Goal: Contribute content

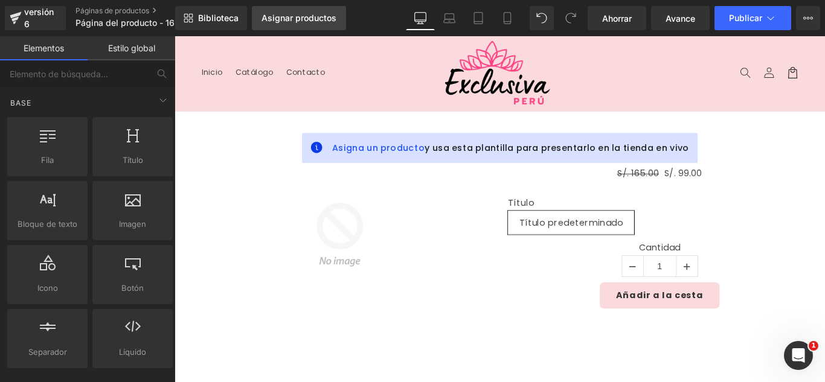
click at [309, 6] on link "Asignar productos" at bounding box center [299, 18] width 94 height 24
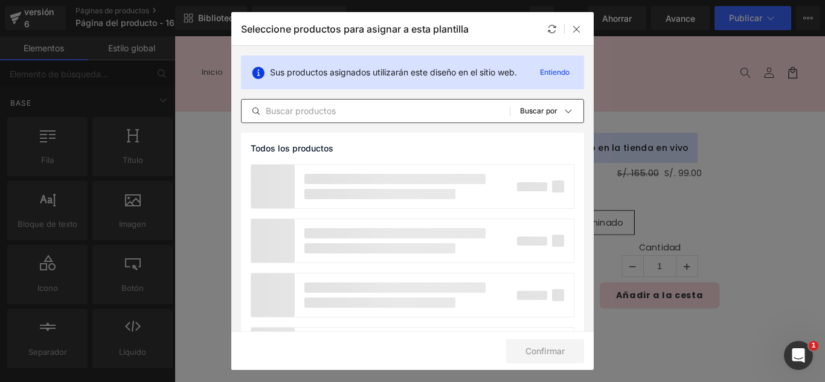
click at [356, 109] on input "text" at bounding box center [376, 111] width 268 height 14
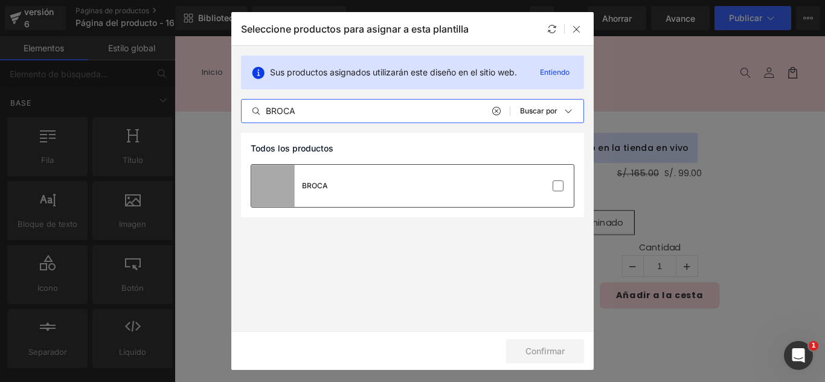
type input "BROCA"
click at [566, 188] on div "BROCA" at bounding box center [412, 186] width 322 height 42
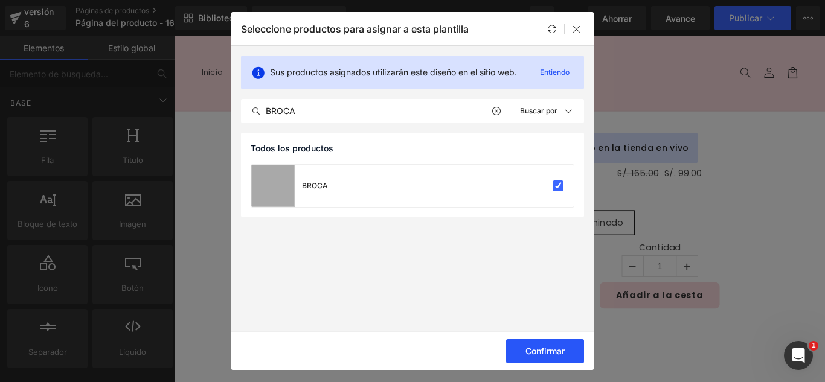
click at [552, 342] on button "Confirmar" at bounding box center [545, 351] width 78 height 24
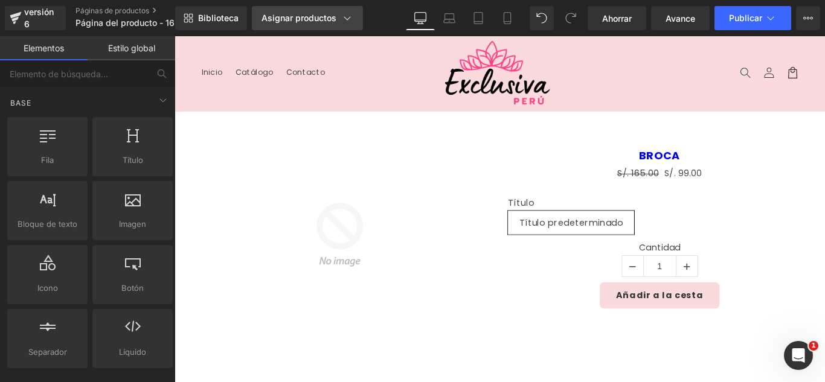
click at [327, 12] on div "Asignar productos" at bounding box center [307, 18] width 92 height 12
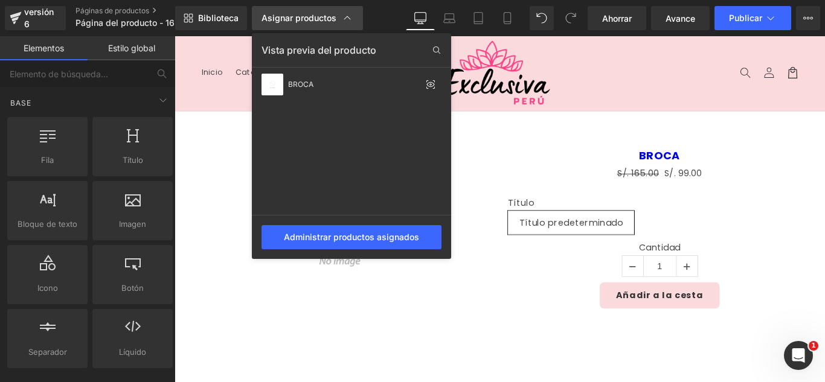
click at [330, 11] on link "Asignar productos" at bounding box center [307, 18] width 111 height 24
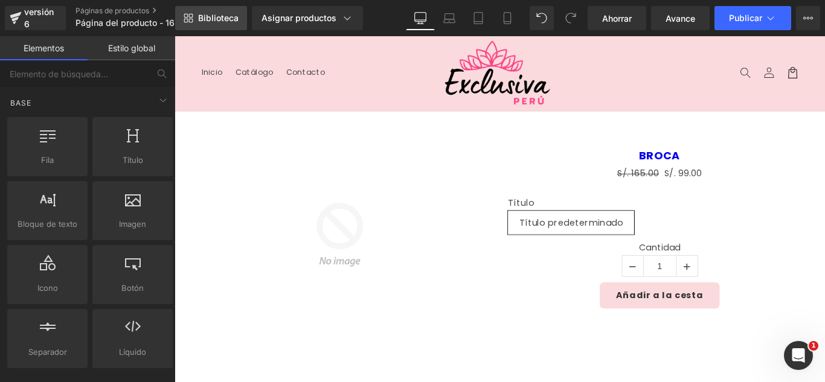
click at [225, 26] on link "Biblioteca" at bounding box center [211, 18] width 72 height 24
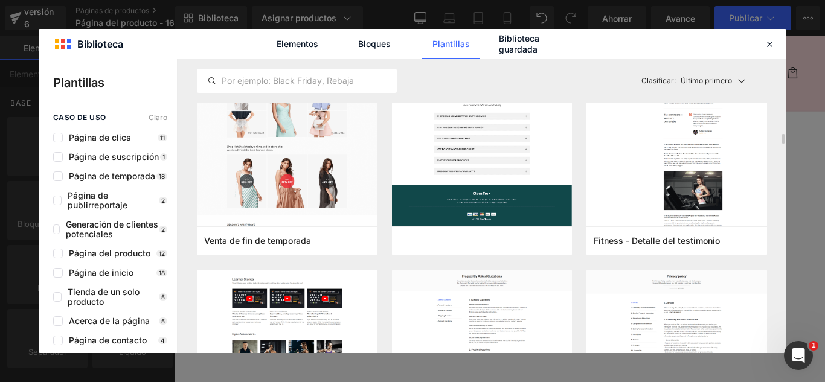
scroll to position [423, 0]
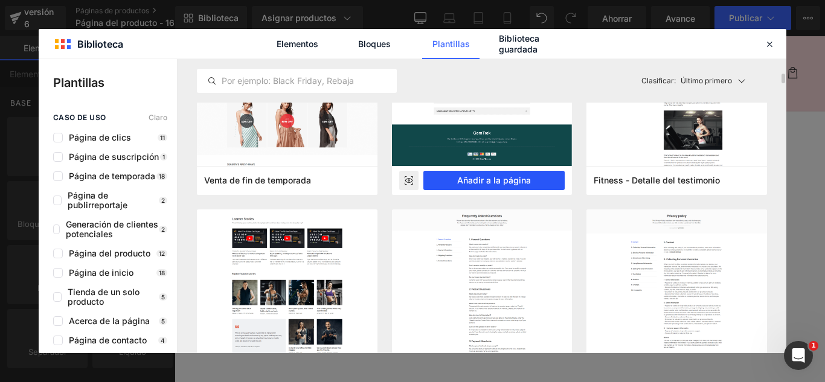
click at [516, 187] on button "Añadir a la página" at bounding box center [494, 180] width 142 height 19
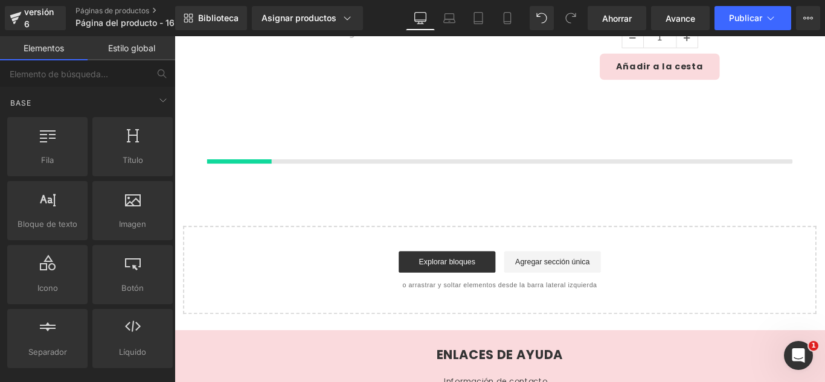
scroll to position [287, 0]
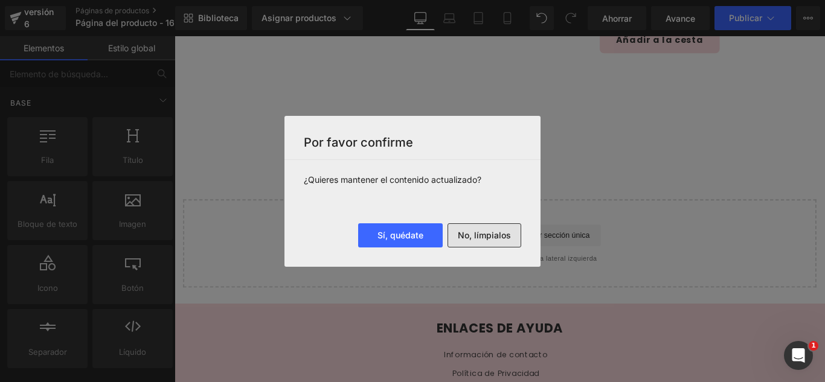
click at [510, 236] on font "No, límpialos" at bounding box center [484, 235] width 53 height 10
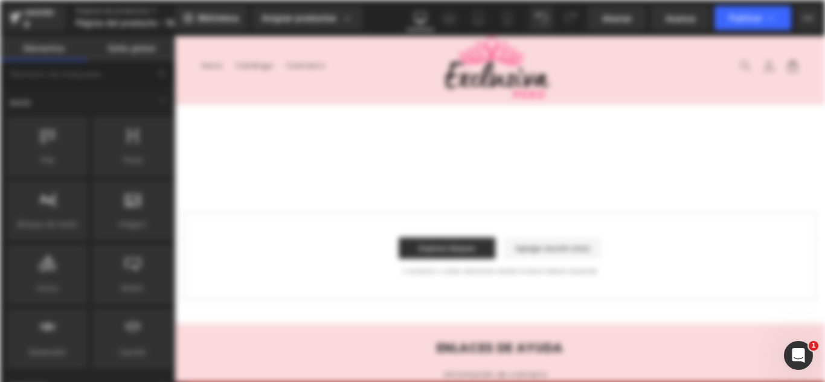
scroll to position [0, 0]
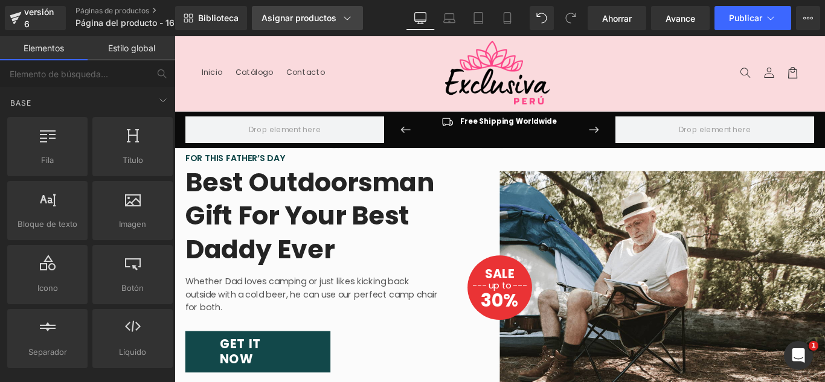
click at [336, 13] on div "Asignar productos" at bounding box center [307, 18] width 92 height 12
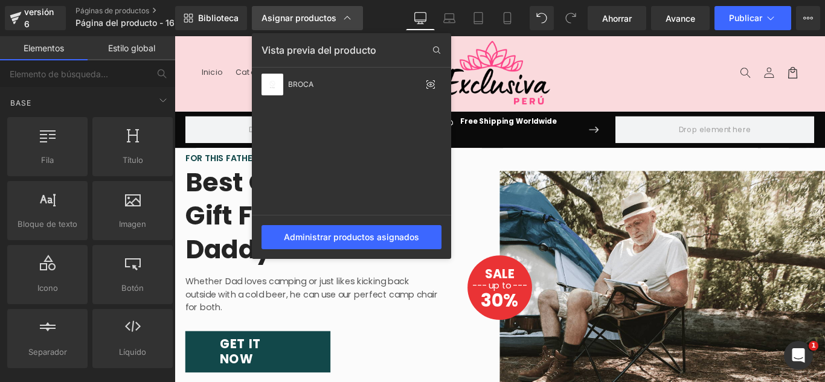
click at [339, 13] on div "Asignar productos" at bounding box center [307, 18] width 92 height 12
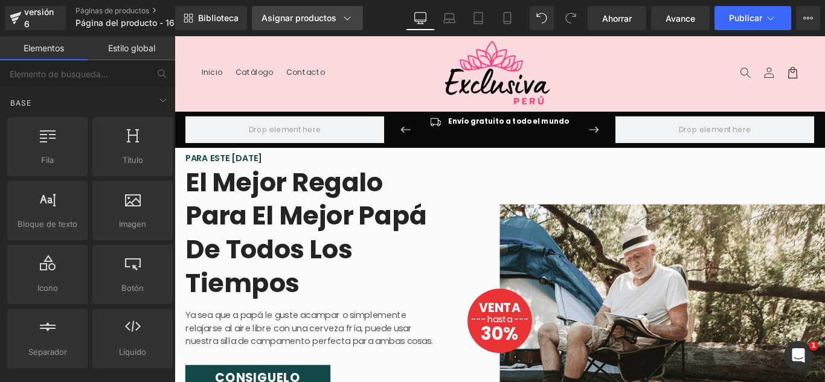
click at [307, 8] on link "Asignar productos" at bounding box center [307, 18] width 111 height 24
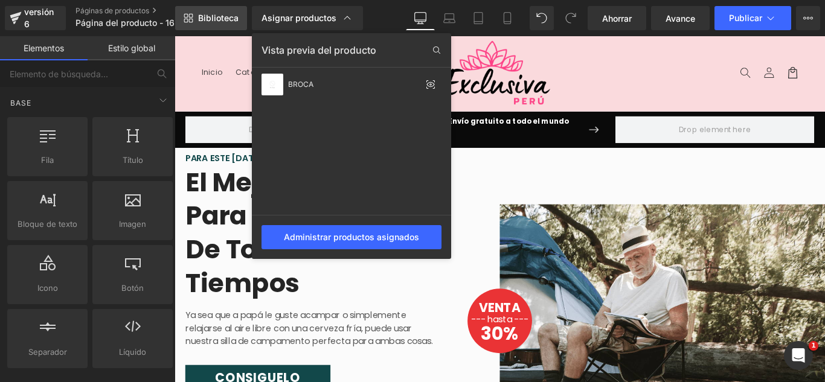
click at [239, 16] on link "Biblioteca" at bounding box center [211, 18] width 72 height 24
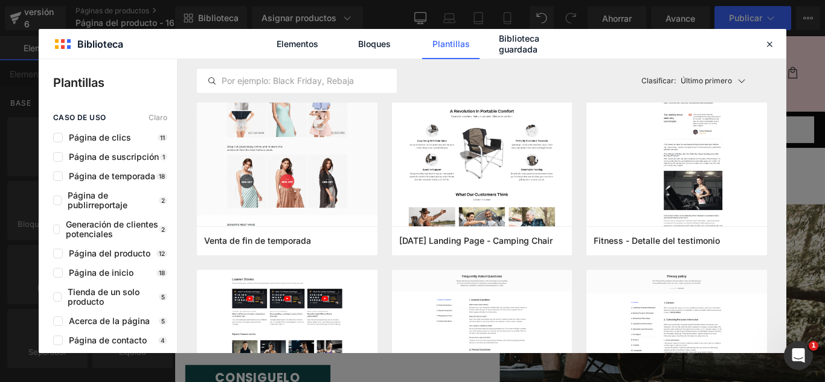
scroll to position [60, 0]
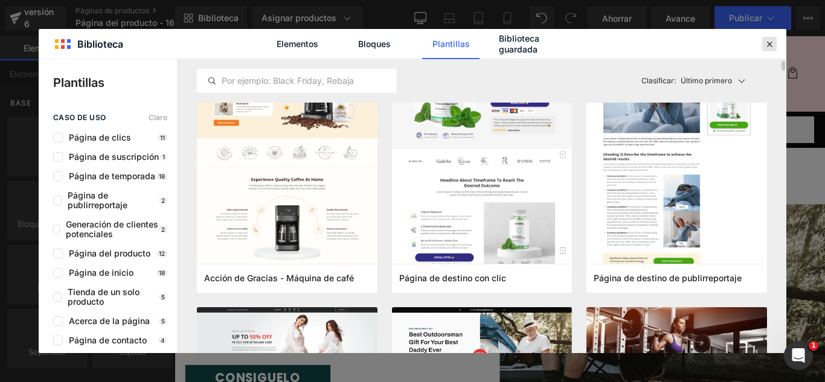
click at [766, 45] on icon at bounding box center [769, 44] width 11 height 11
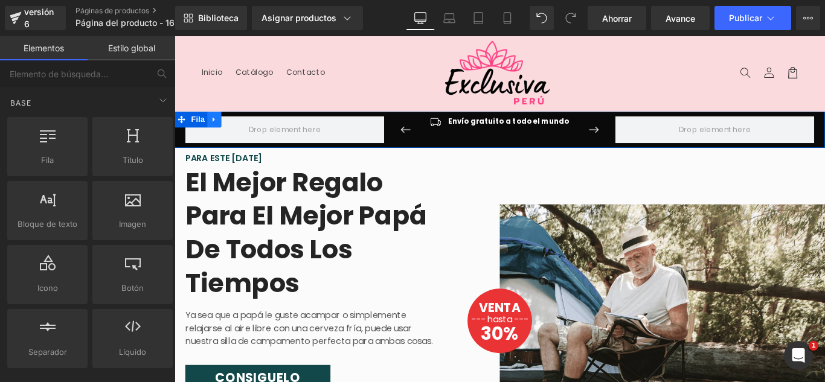
click at [217, 130] on icon at bounding box center [218, 129] width 2 height 5
click at [246, 128] on icon at bounding box center [250, 130] width 8 height 8
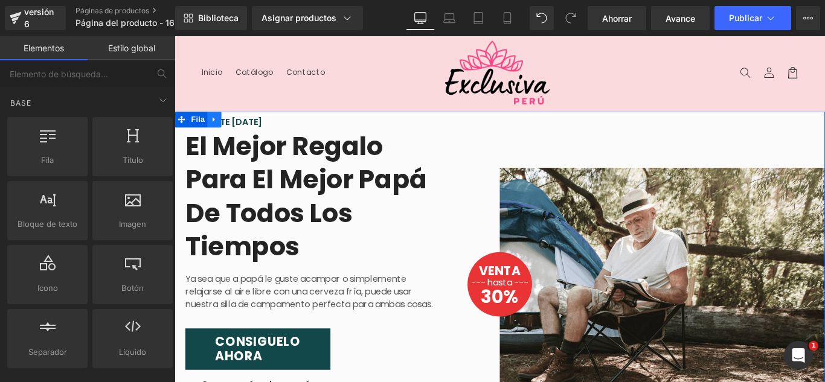
click at [219, 132] on link at bounding box center [219, 130] width 16 height 18
click at [246, 130] on icon at bounding box center [250, 130] width 8 height 9
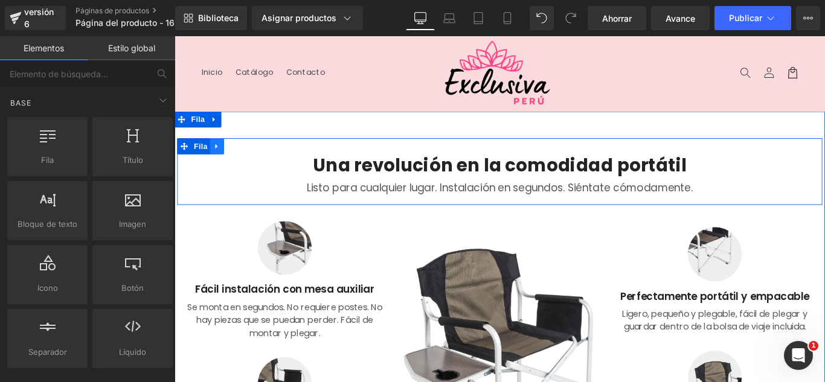
click at [222, 159] on icon at bounding box center [222, 160] width 8 height 9
click at [249, 158] on icon at bounding box center [253, 160] width 8 height 8
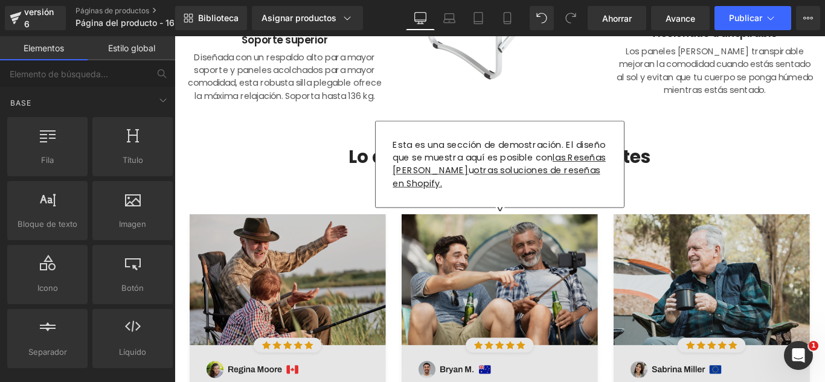
scroll to position [362, 0]
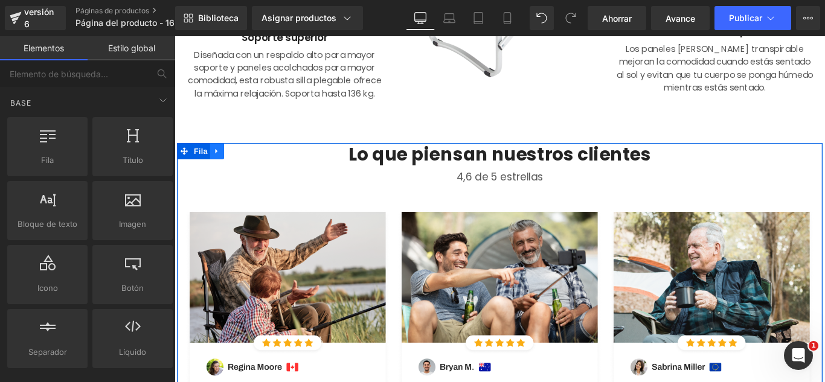
click at [214, 164] on link at bounding box center [222, 165] width 16 height 18
click at [252, 164] on icon at bounding box center [253, 165] width 8 height 8
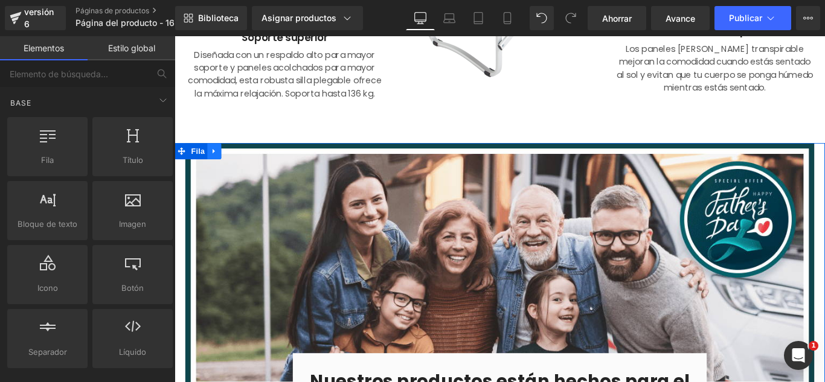
click at [217, 168] on icon at bounding box center [219, 165] width 8 height 9
click at [246, 165] on icon at bounding box center [250, 165] width 8 height 8
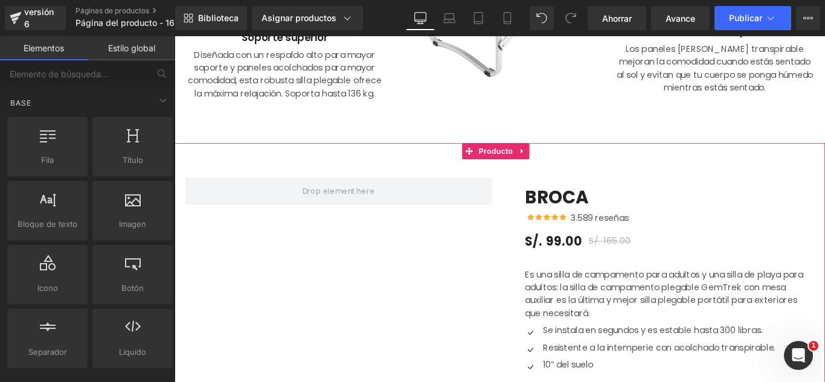
click at [568, 165] on icon at bounding box center [565, 165] width 8 height 9
click at [575, 167] on icon at bounding box center [573, 165] width 8 height 8
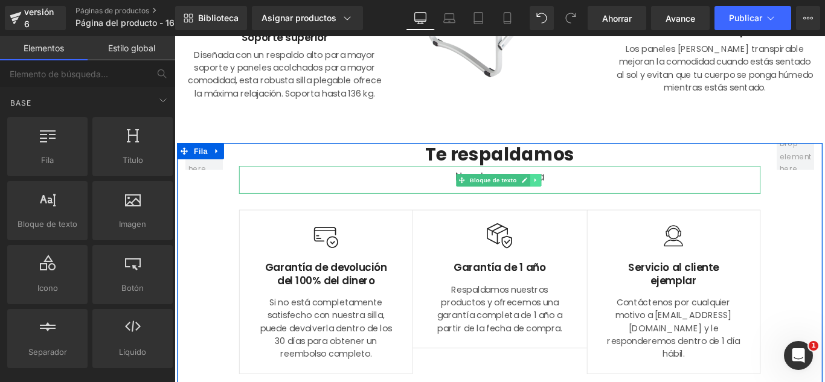
click at [578, 201] on icon at bounding box center [580, 197] width 7 height 7
click at [583, 199] on icon at bounding box center [586, 197] width 7 height 7
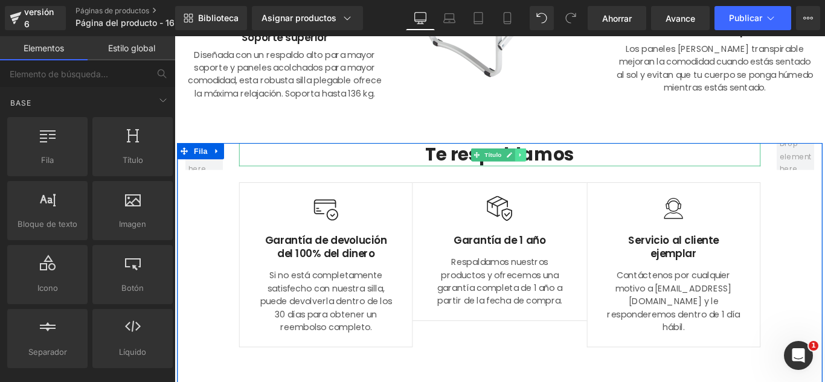
click at [560, 171] on icon at bounding box center [563, 169] width 7 height 7
click at [566, 171] on icon at bounding box center [569, 169] width 7 height 7
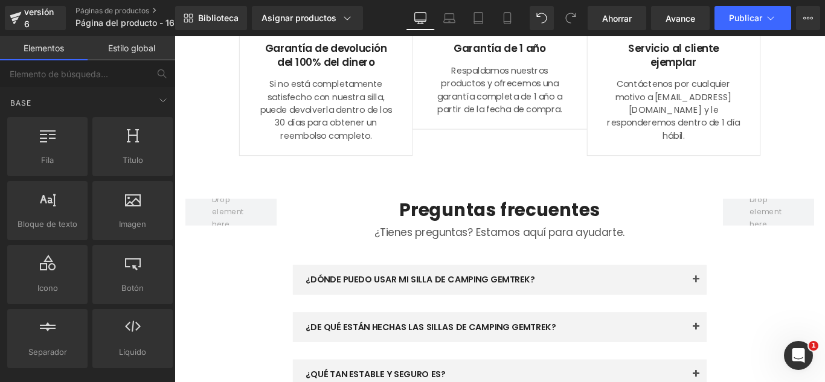
scroll to position [543, 0]
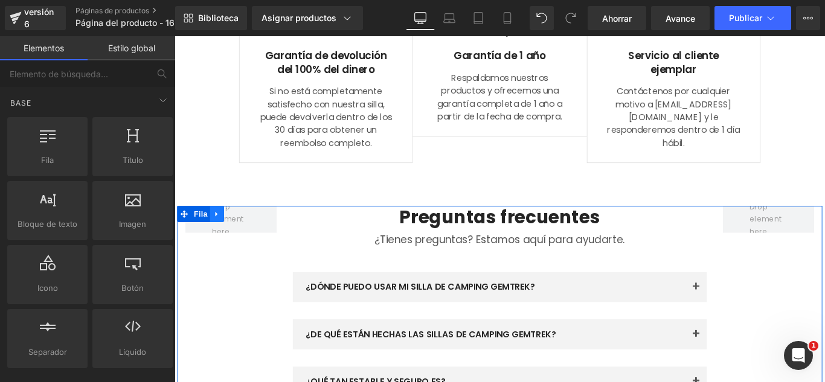
click at [220, 234] on icon at bounding box center [221, 236] width 2 height 5
click at [249, 235] on icon at bounding box center [253, 236] width 8 height 8
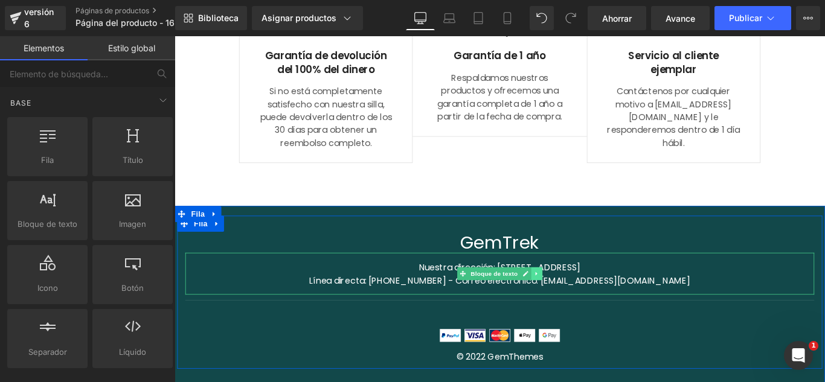
click at [580, 303] on link at bounding box center [581, 303] width 13 height 14
click at [587, 300] on link at bounding box center [587, 303] width 13 height 14
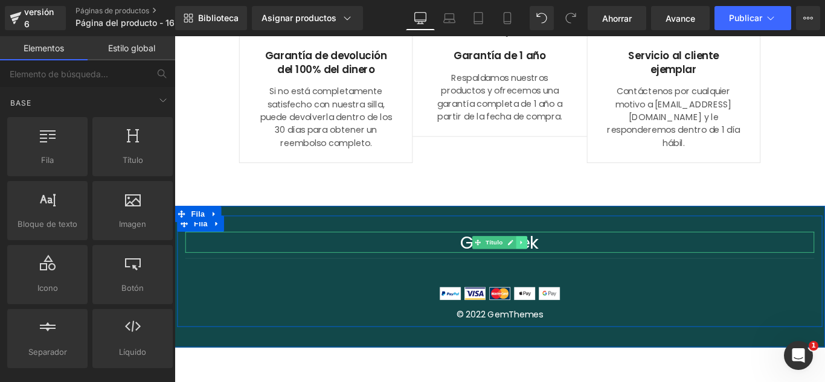
click at [563, 266] on icon at bounding box center [564, 268] width 2 height 4
click at [568, 267] on icon at bounding box center [571, 267] width 7 height 7
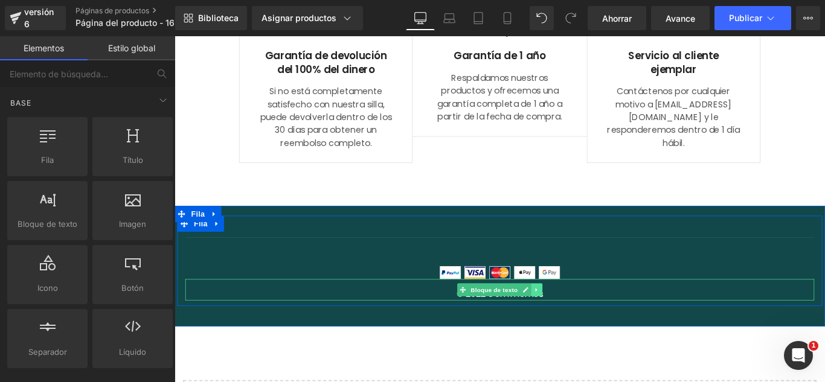
click at [578, 322] on icon at bounding box center [581, 321] width 7 height 7
click at [584, 318] on icon at bounding box center [587, 321] width 7 height 7
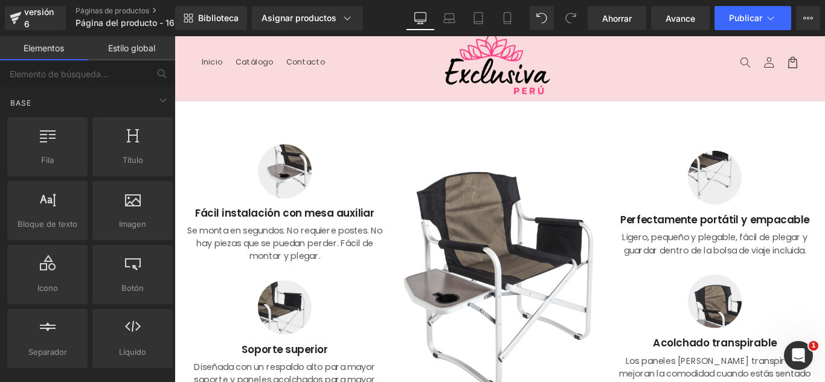
scroll to position [0, 0]
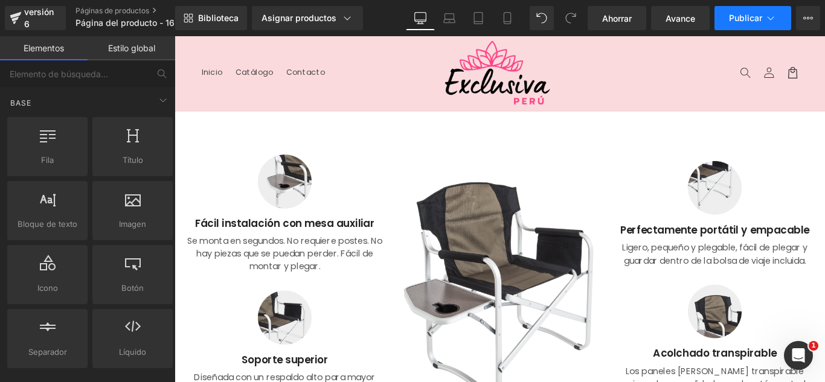
click at [760, 19] on font "Publicar" at bounding box center [745, 18] width 33 height 10
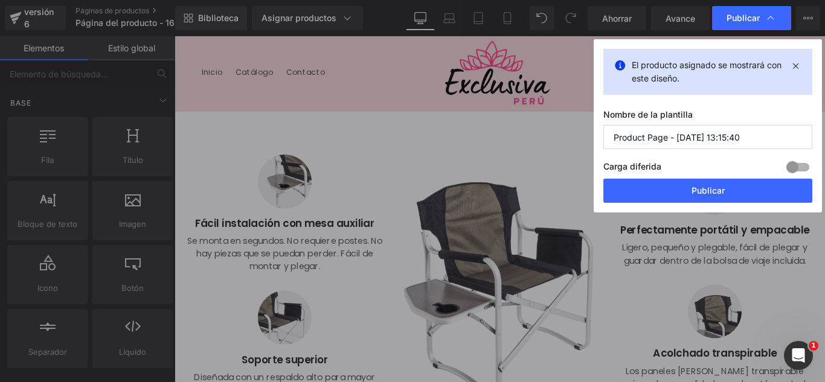
click at [746, 130] on input "Product Page - [DATE] 13:15:40" at bounding box center [707, 137] width 209 height 24
click at [753, 139] on input "SHORT RELLENADOR [PERSON_NAME] AFAJERO" at bounding box center [707, 137] width 209 height 24
click at [788, 141] on input "SHORT RELLENADOR [PERSON_NAME] FAJERO" at bounding box center [707, 137] width 209 height 24
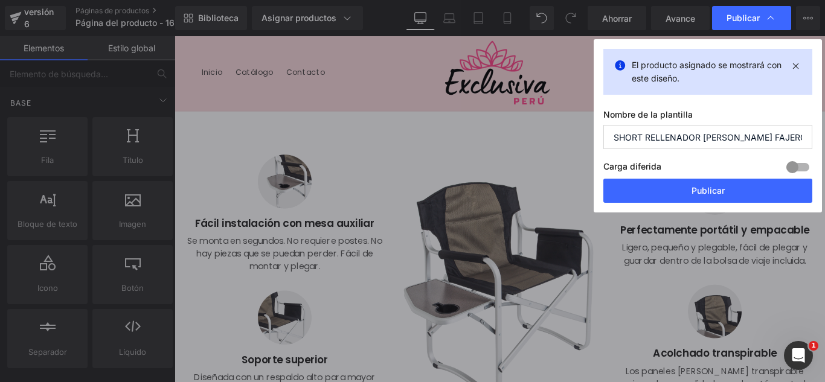
scroll to position [0, 2]
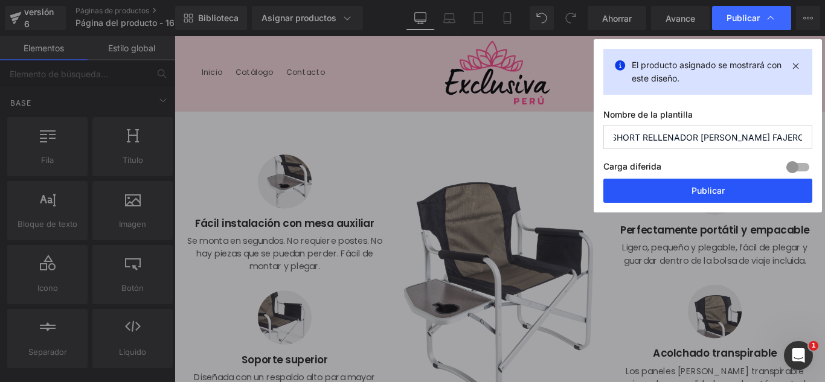
type input "SHORT RELLENADOR [PERSON_NAME] FAJERO 16-09"
click at [735, 187] on button "Publicar" at bounding box center [707, 191] width 209 height 24
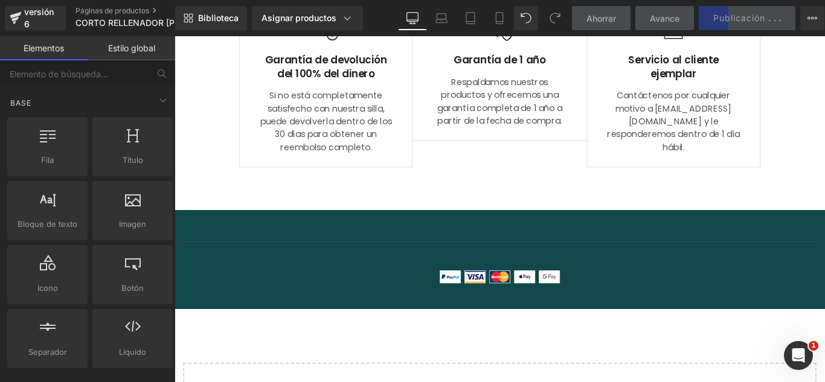
scroll to position [543, 0]
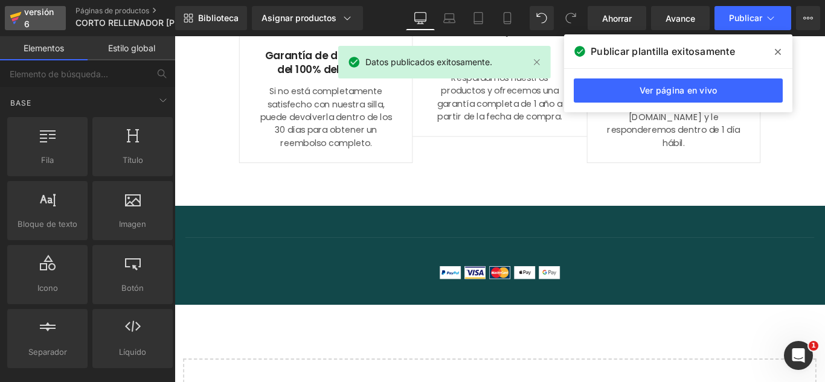
click at [28, 17] on div "versión 6" at bounding box center [40, 18] width 37 height 28
